Goal: Understand process/instructions: Learn how to perform a task or action

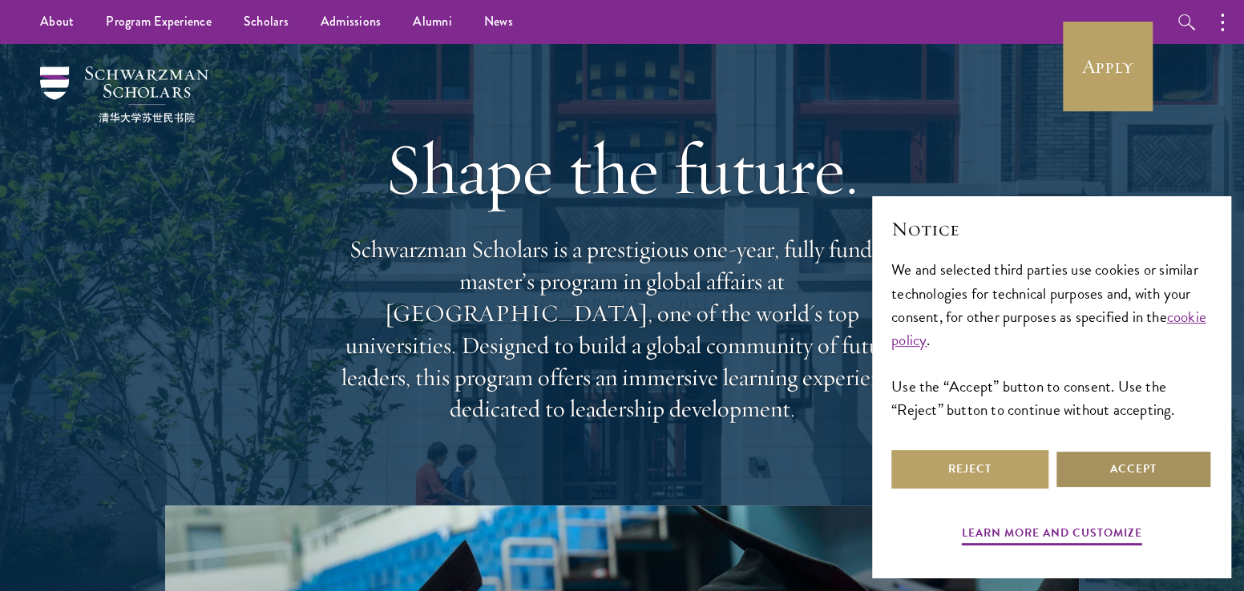
click at [1145, 474] on button "Accept" at bounding box center [1133, 469] width 157 height 38
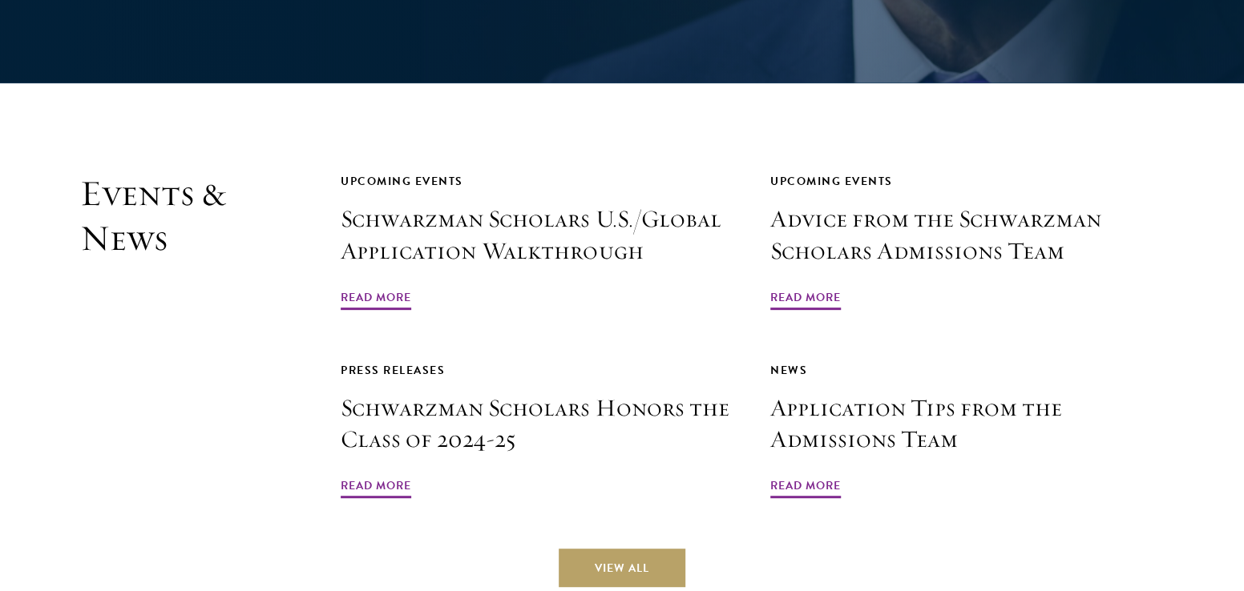
scroll to position [3650, 0]
click at [828, 476] on span "Read More" at bounding box center [805, 488] width 71 height 25
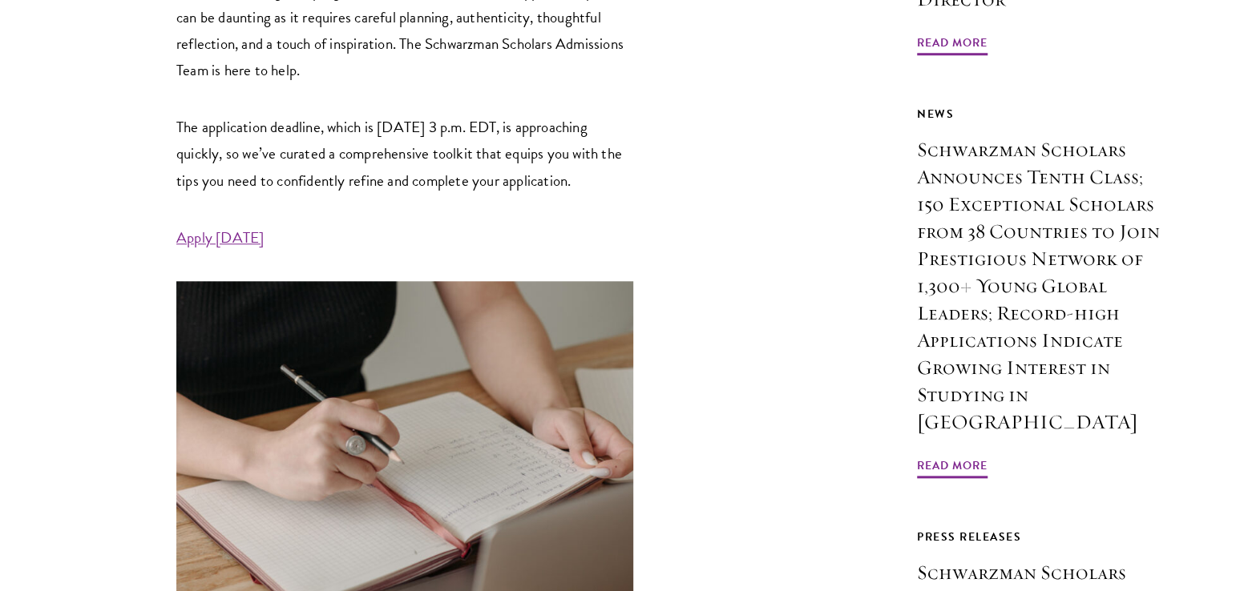
scroll to position [765, 0]
click at [208, 249] on link "Apply Today" at bounding box center [219, 237] width 87 height 23
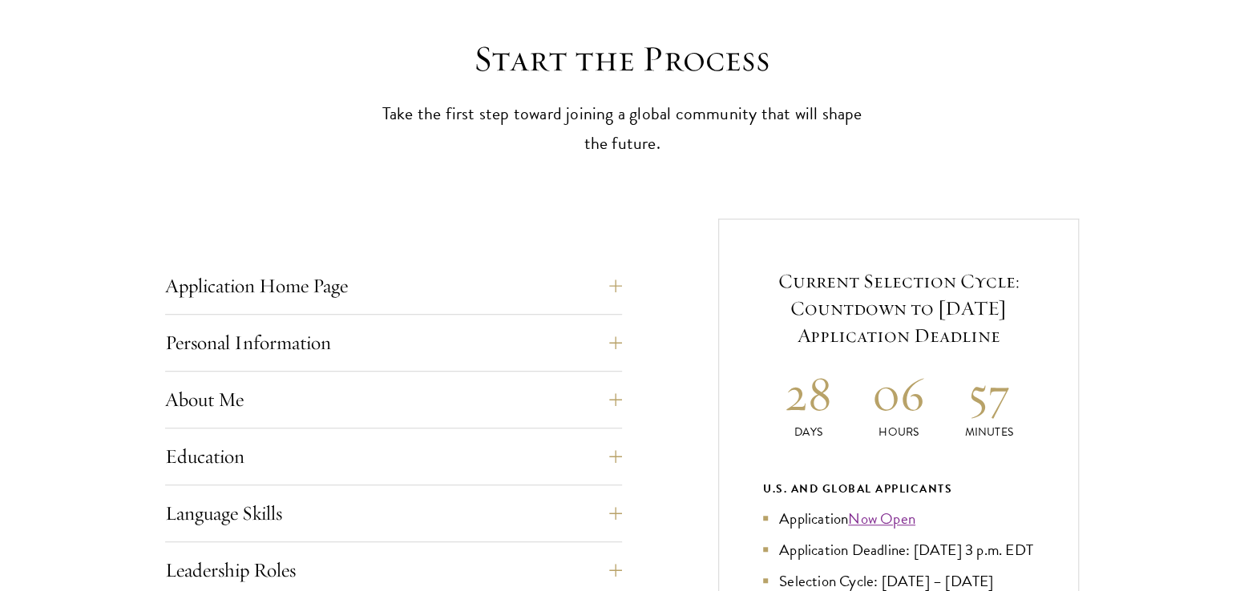
scroll to position [430, 0]
click at [332, 285] on button "Application Home Page" at bounding box center [405, 285] width 457 height 38
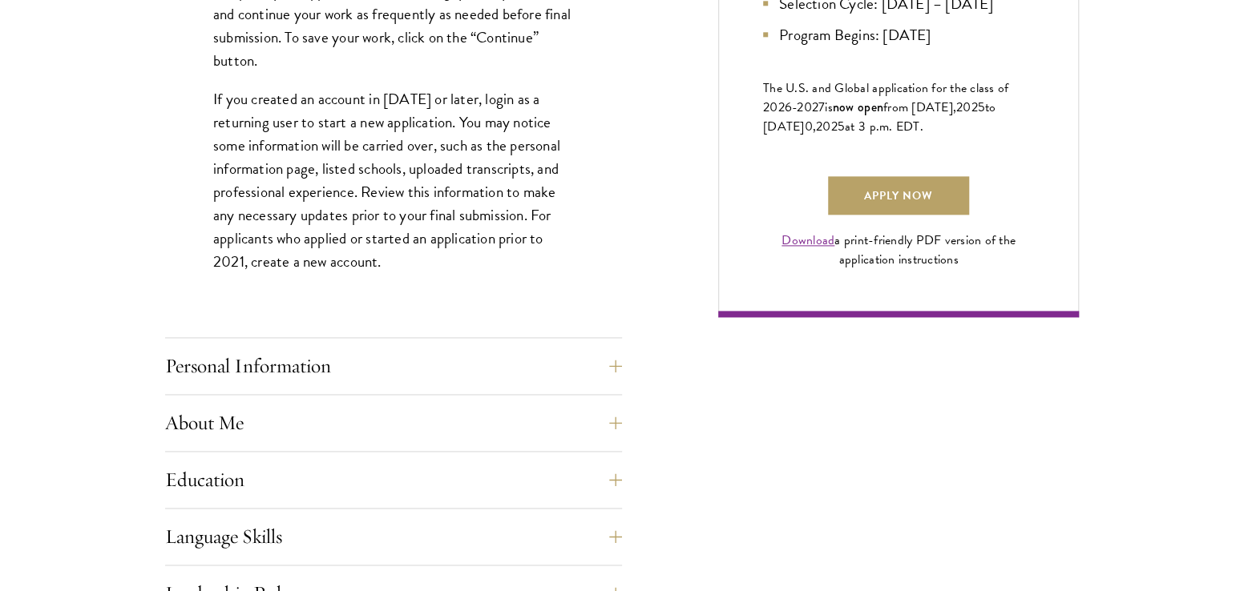
scroll to position [1122, 0]
click at [465, 350] on button "Personal Information" at bounding box center [405, 366] width 457 height 38
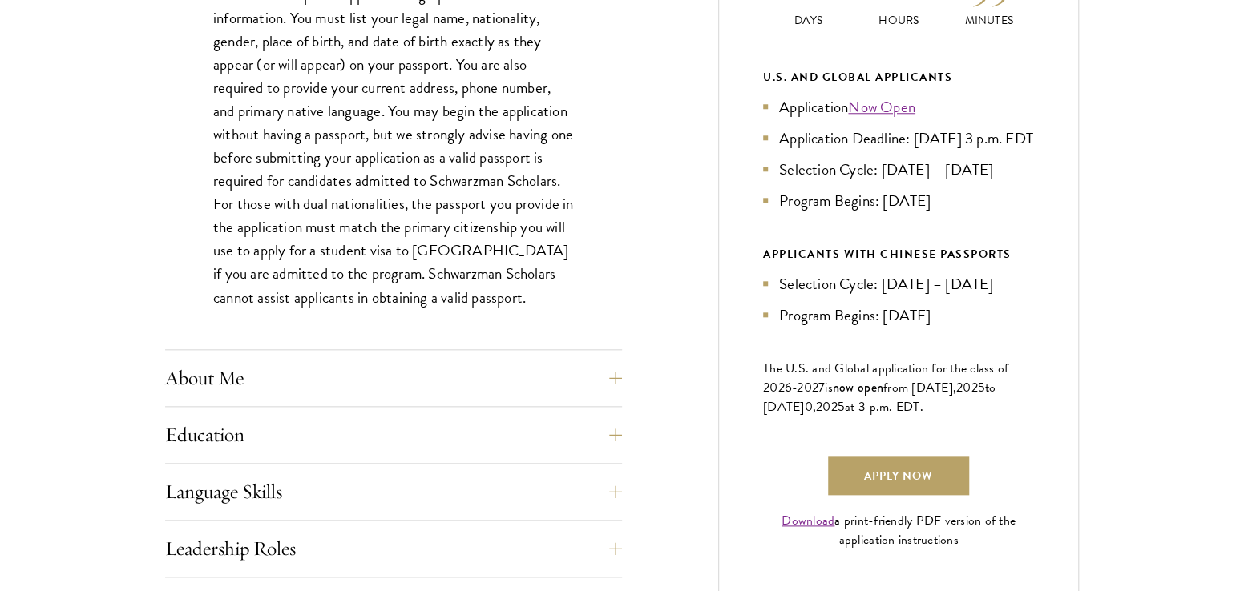
scroll to position [845, 0]
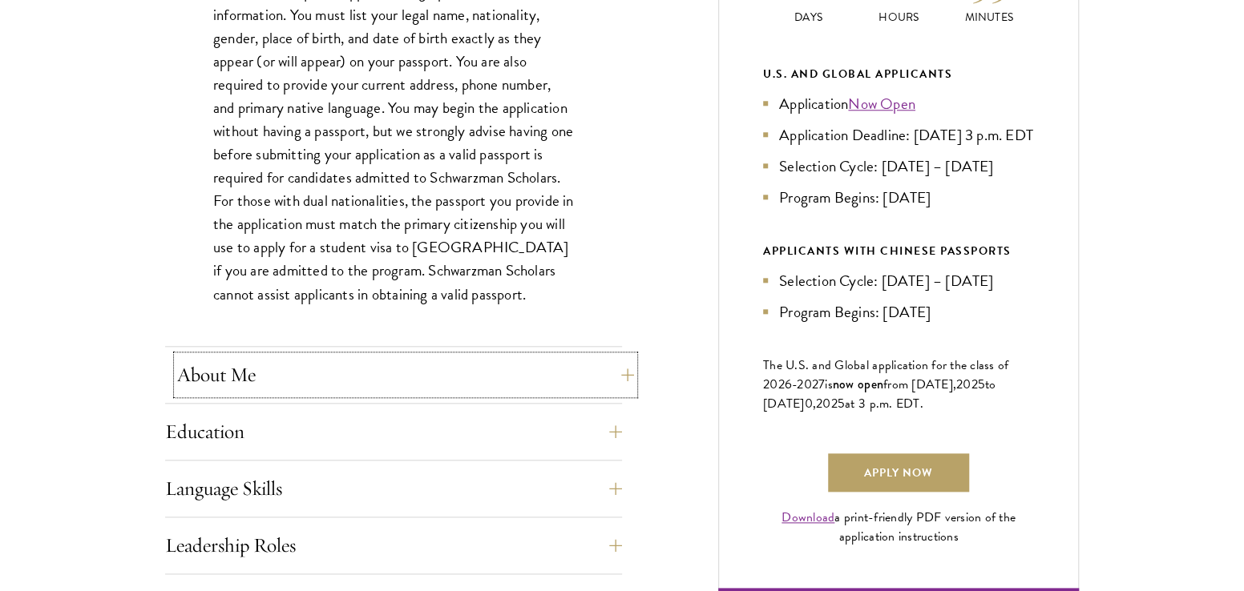
click at [446, 374] on button "About Me" at bounding box center [405, 375] width 457 height 38
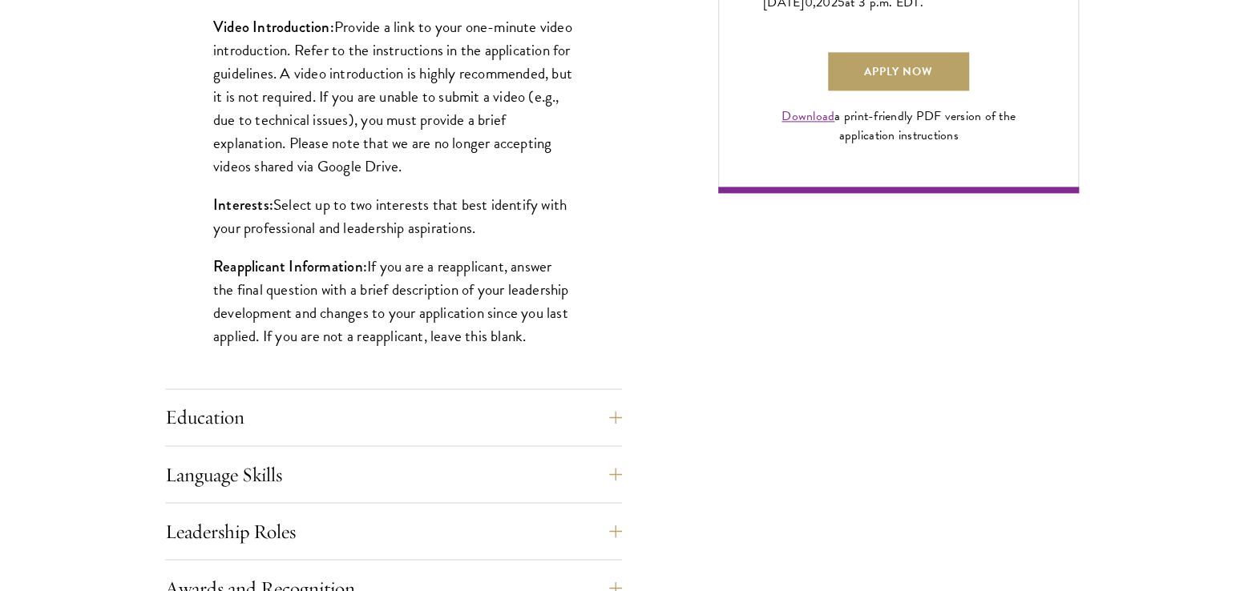
scroll to position [1264, 0]
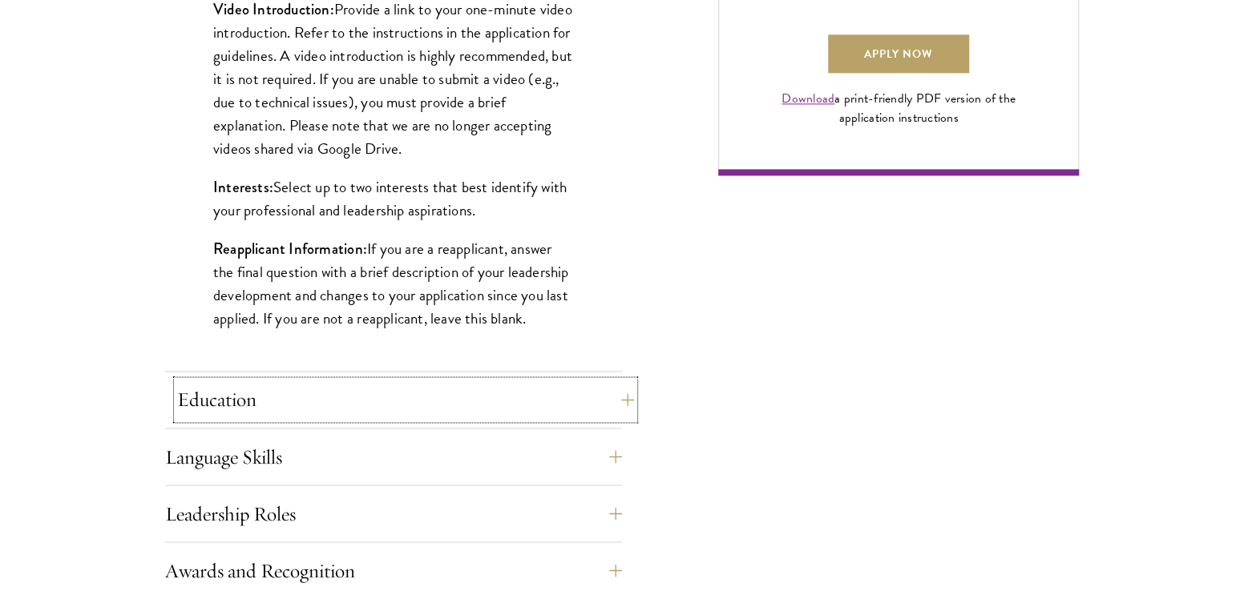
click at [415, 392] on button "Education" at bounding box center [405, 400] width 457 height 38
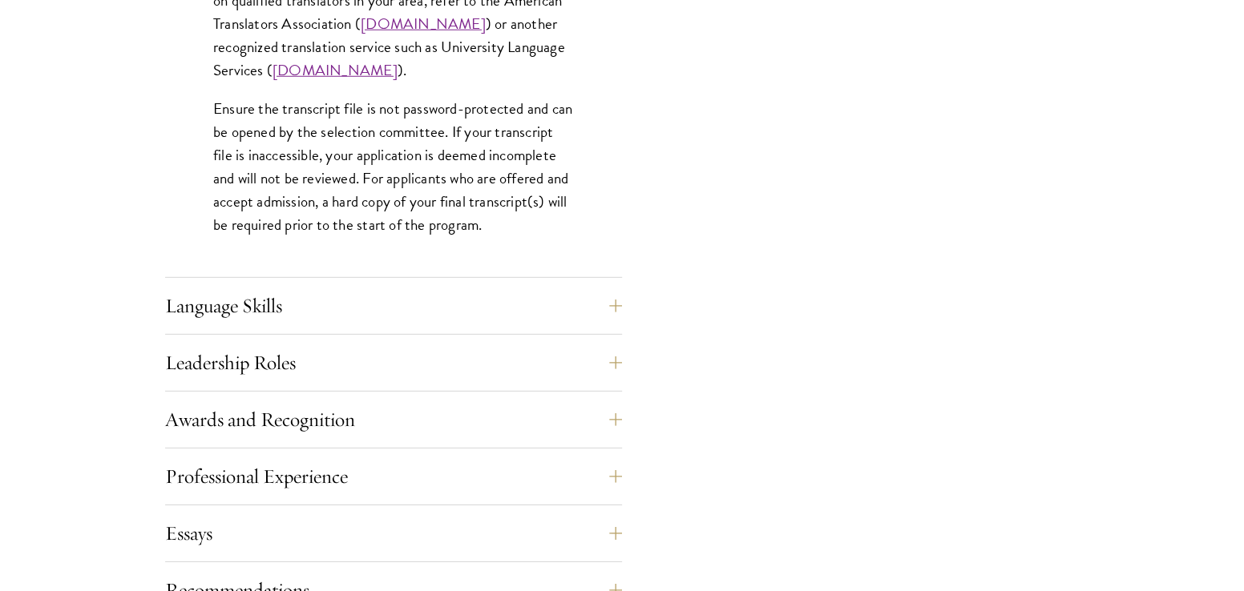
scroll to position [2525, 0]
click at [416, 310] on button "Language Skills" at bounding box center [405, 305] width 457 height 38
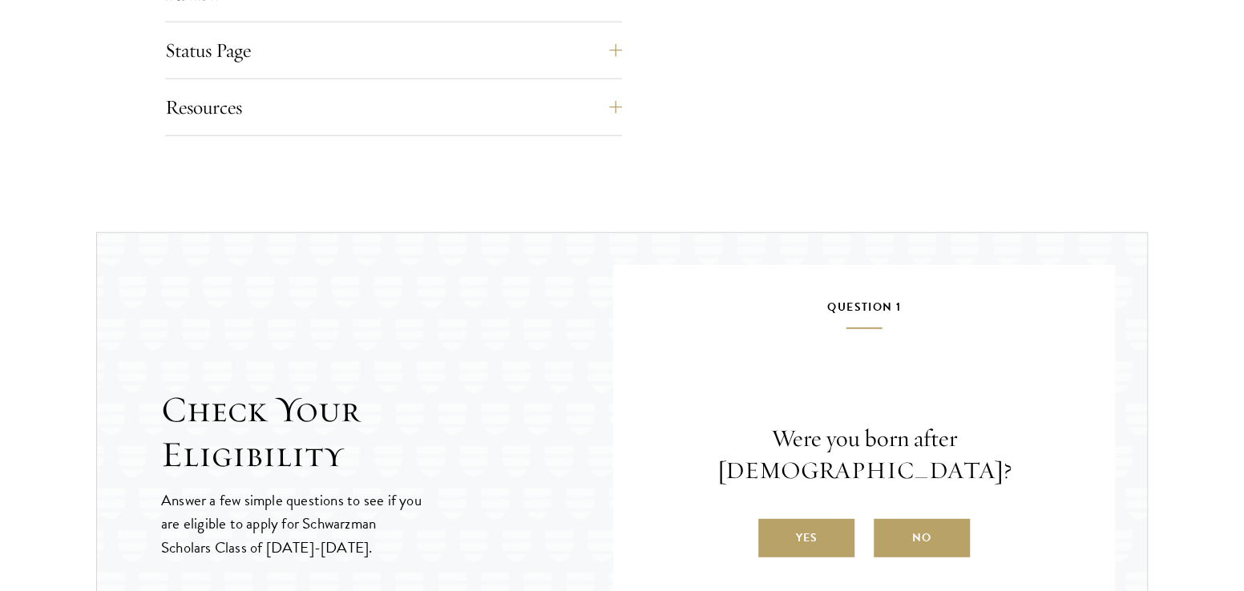
scroll to position [2262, 0]
